Goal: Transaction & Acquisition: Subscribe to service/newsletter

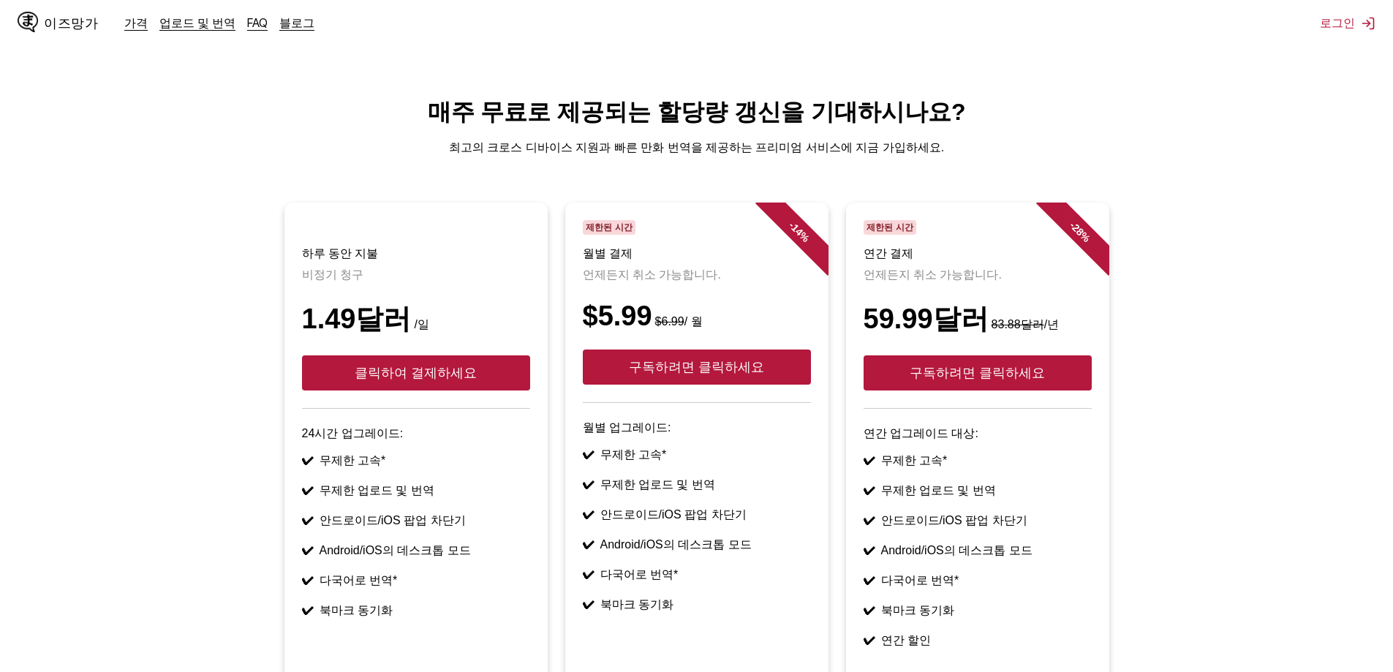
click at [315, 333] on font "1.49달러" at bounding box center [357, 319] width 110 height 31
click at [699, 332] on div "$5.99 $6.99 / 월" at bounding box center [697, 316] width 228 height 31
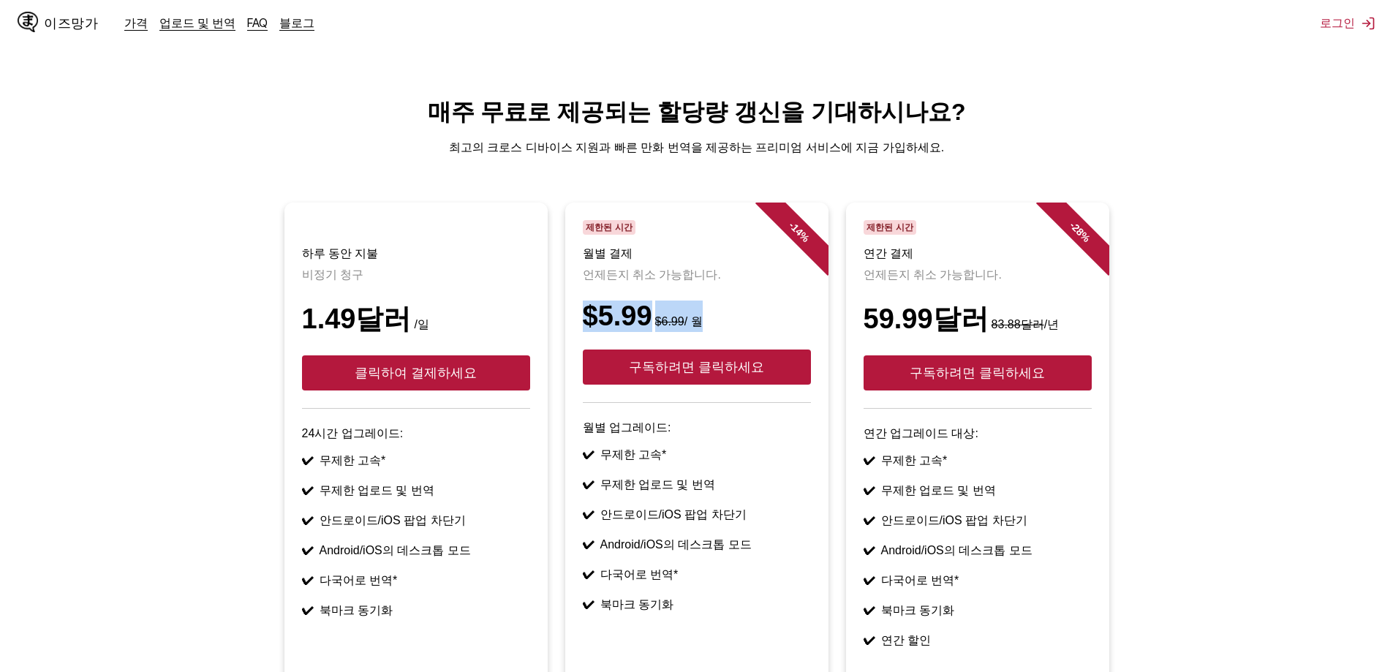
click at [698, 332] on div "$5.99 $6.99 / 월" at bounding box center [697, 316] width 228 height 31
click at [718, 331] on div "$5.99 $6.99 / 월" at bounding box center [697, 316] width 228 height 31
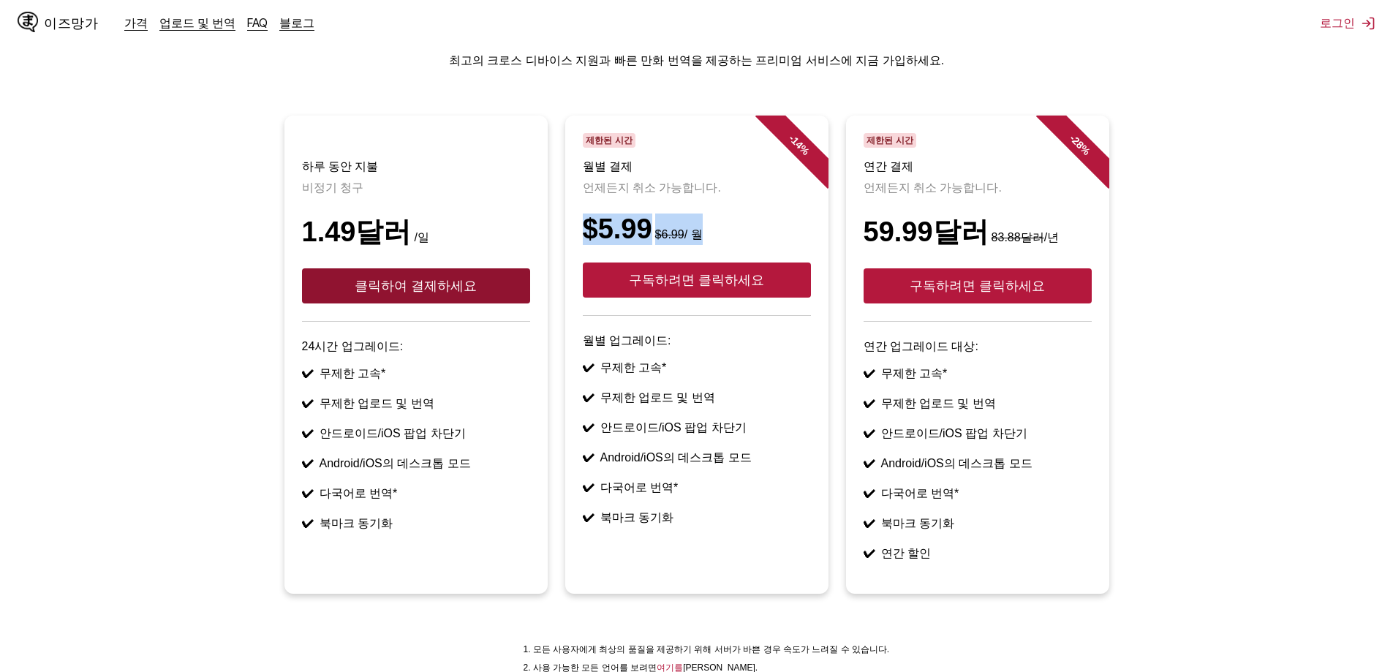
scroll to position [14, 0]
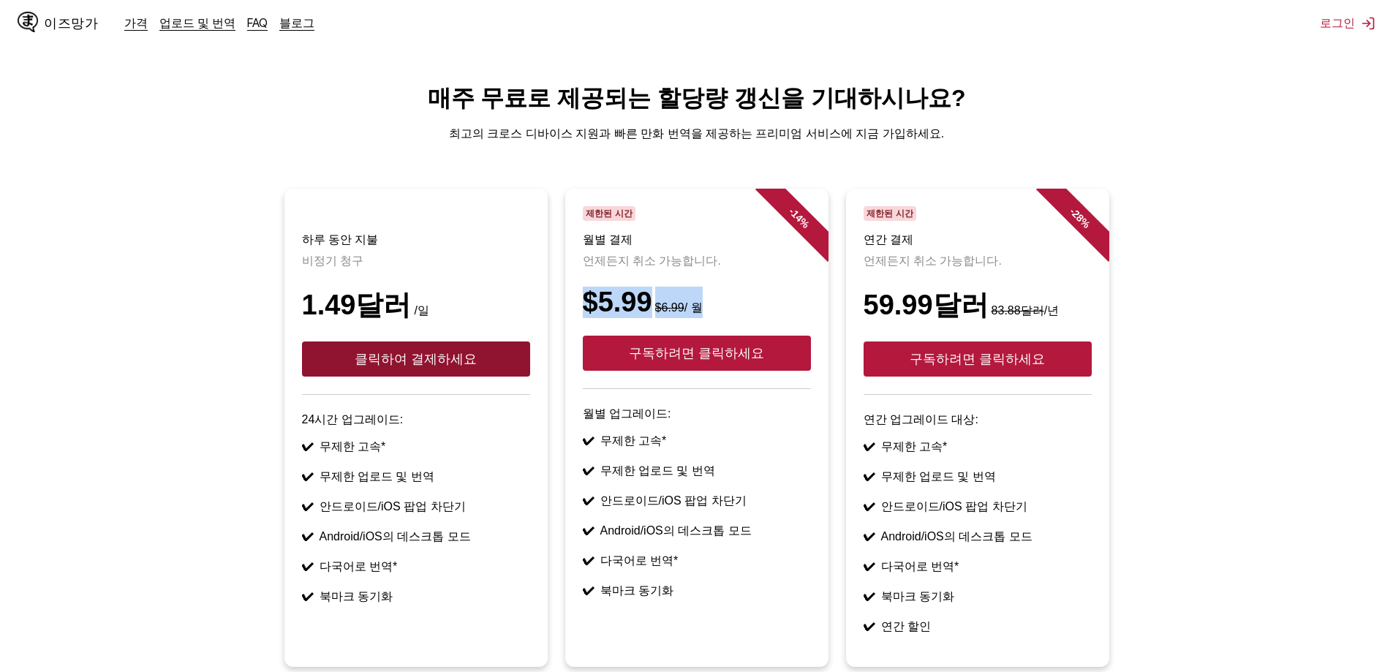
click at [385, 353] on font "클릭하여 결제하세요" at bounding box center [416, 359] width 122 height 15
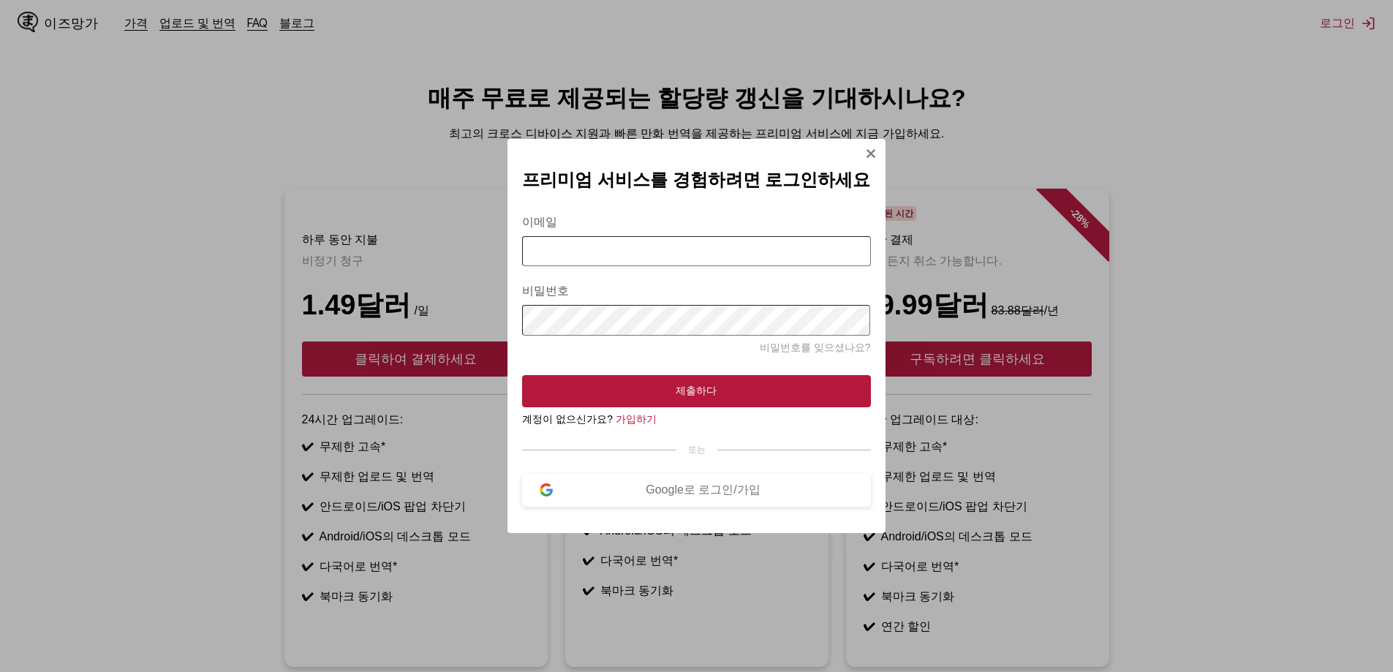
click at [143, 383] on div "프리미엄 서비스를 경험하려면 로그인하세요 이메일 비밀번호 비밀번호를 잊으셨나요? 제출하다 계정이 없으신가요? 가입하기 또는 Google로 로그…" at bounding box center [696, 336] width 1393 height 672
